Goal: Check status: Check status

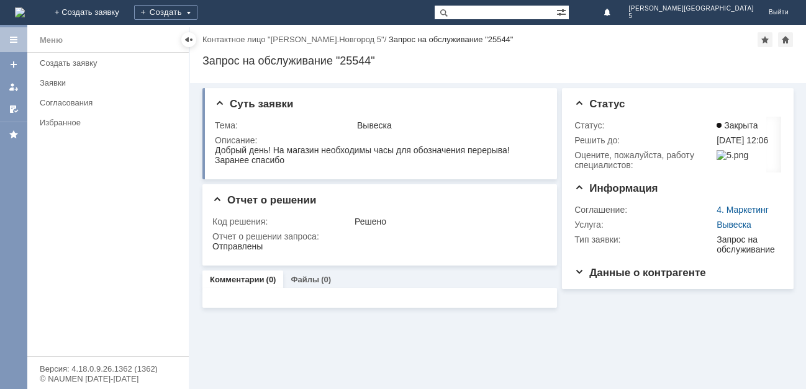
click at [25, 12] on img at bounding box center [20, 12] width 10 height 10
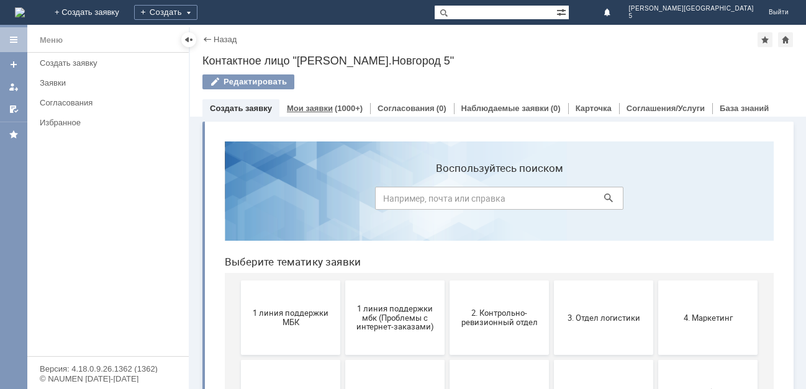
click at [323, 107] on link "Мои заявки" at bounding box center [310, 108] width 46 height 9
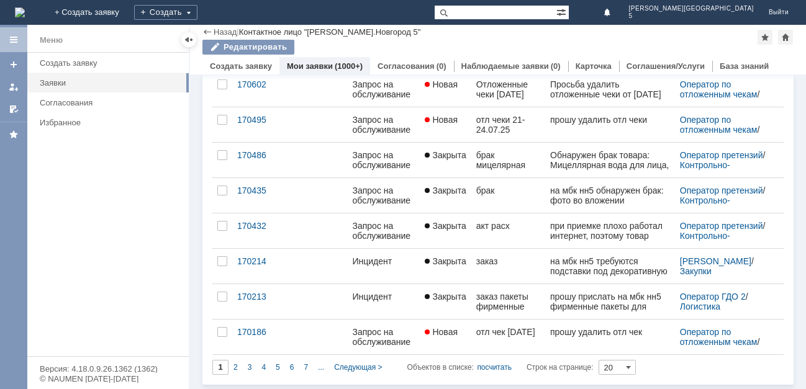
scroll to position [501, 0]
click at [359, 366] on span "Следующая >" at bounding box center [358, 366] width 48 height 9
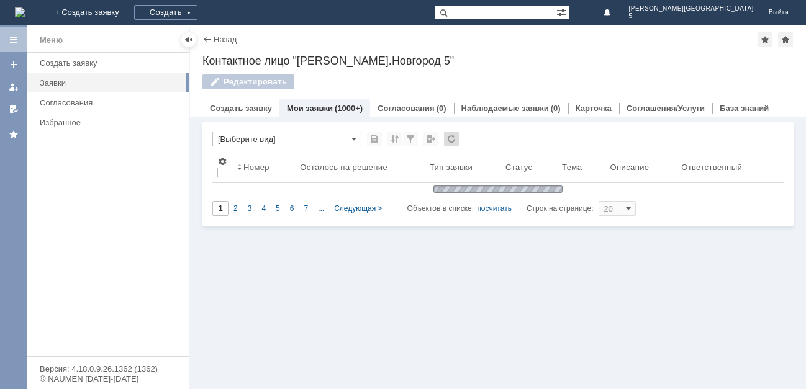
scroll to position [0, 0]
type input "2"
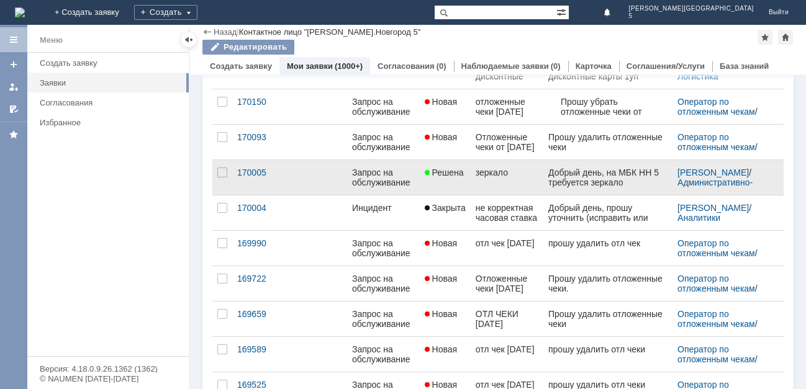
click at [446, 173] on span "Решена" at bounding box center [444, 173] width 39 height 10
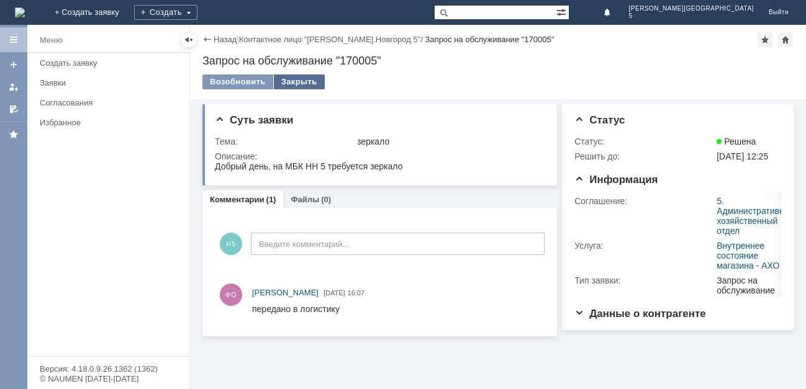
click at [300, 75] on div "Закрыть" at bounding box center [299, 81] width 51 height 15
